Goal: Navigation & Orientation: Understand site structure

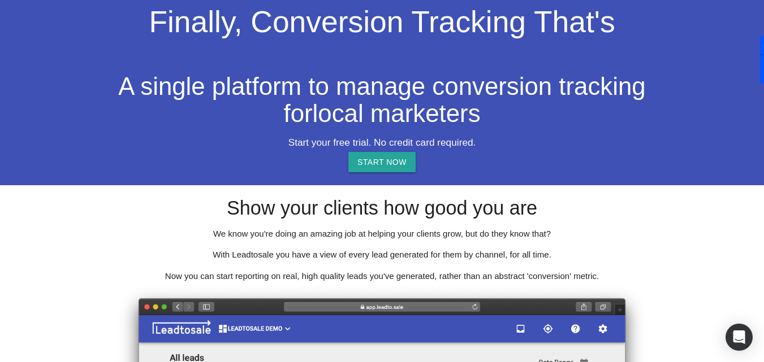
scroll to position [113, 0]
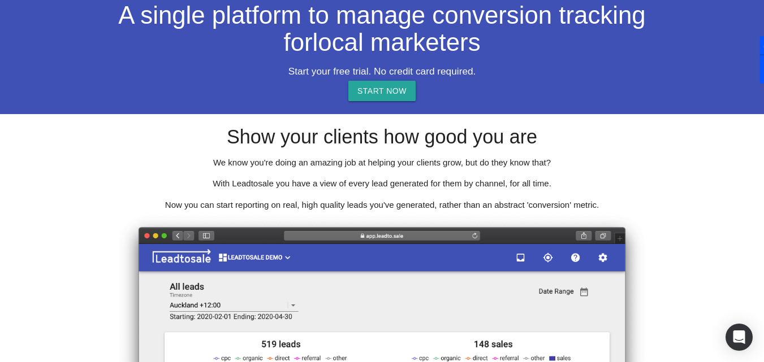
click at [153, 33] on h2 "A single platform to manage conversion tracking for local marketers" at bounding box center [382, 29] width 535 height 54
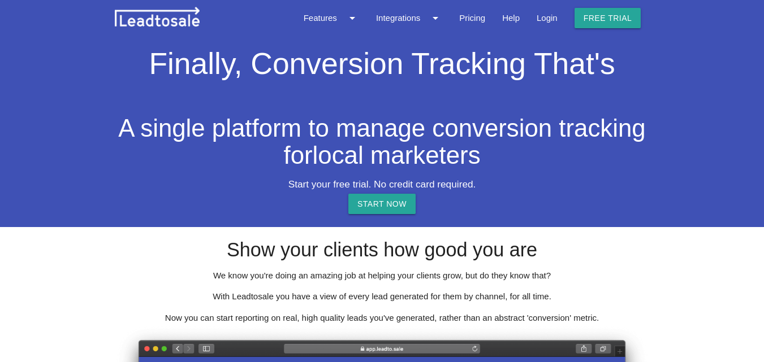
scroll to position [113, 0]
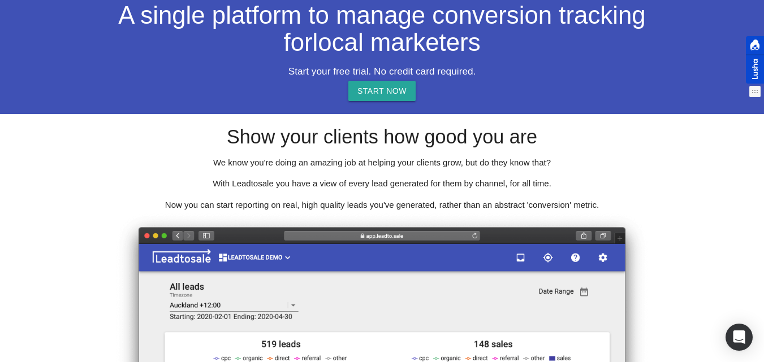
click at [753, 59] on div at bounding box center [755, 59] width 18 height 47
